Goal: Use online tool/utility: Utilize a website feature to perform a specific function

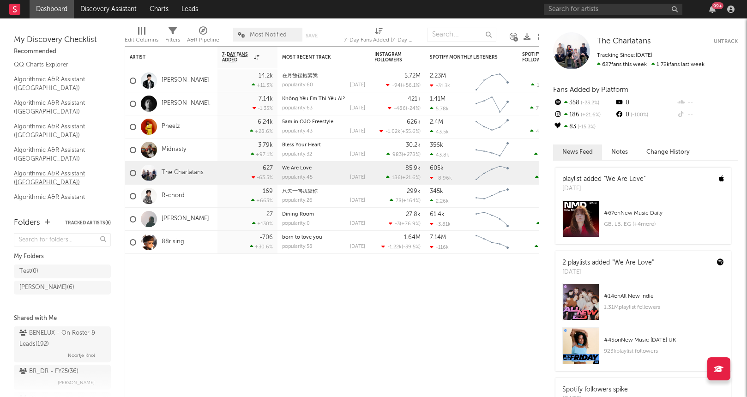
scroll to position [10, 0]
click at [54, 81] on link "Algorithmic A&R Assistant (Indonesia)" at bounding box center [58, 82] width 88 height 19
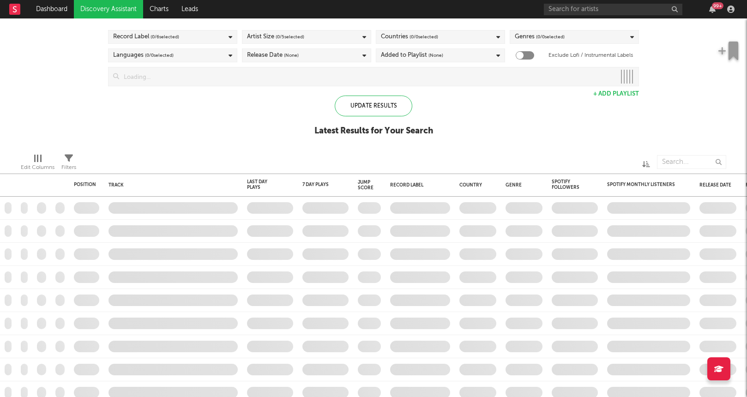
checkbox input "true"
